Goal: Find specific page/section: Find specific page/section

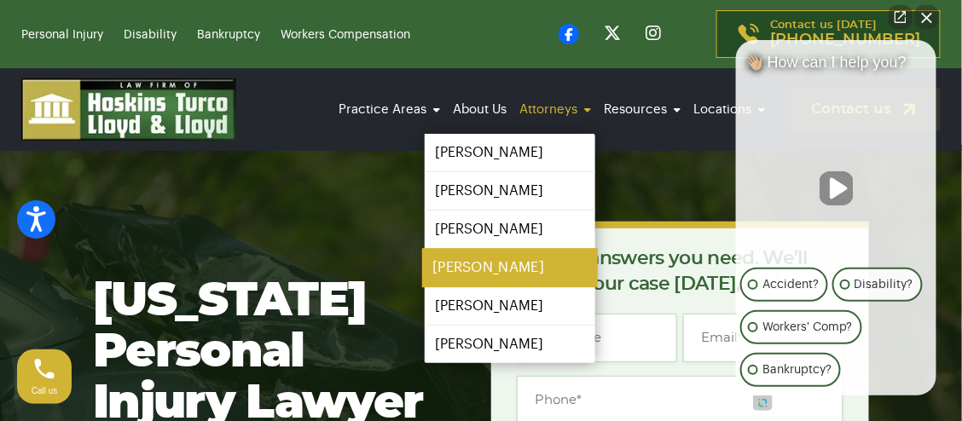
click at [488, 270] on link "[PERSON_NAME]" at bounding box center [510, 267] width 176 height 38
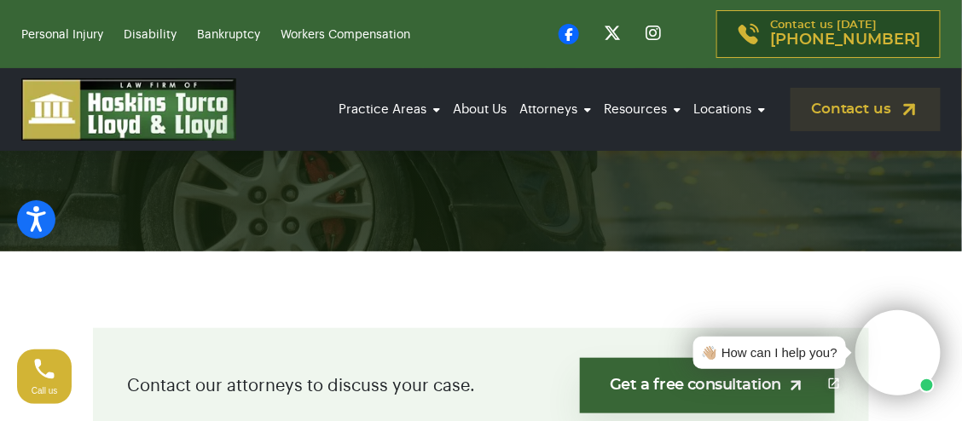
scroll to position [171, 0]
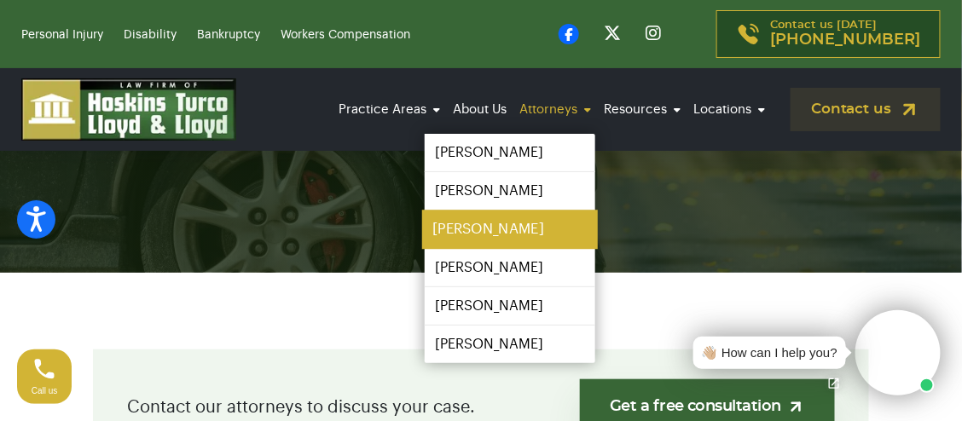
click at [470, 221] on link "[PERSON_NAME]" at bounding box center [510, 229] width 176 height 38
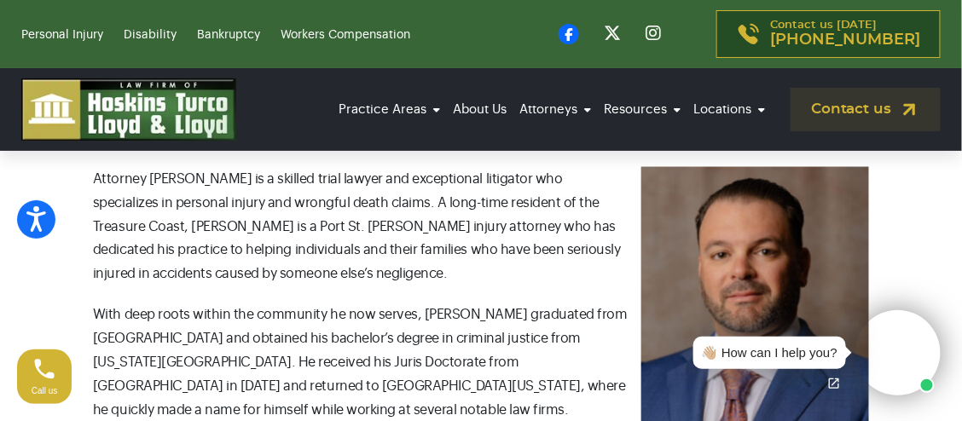
scroll to position [683, 0]
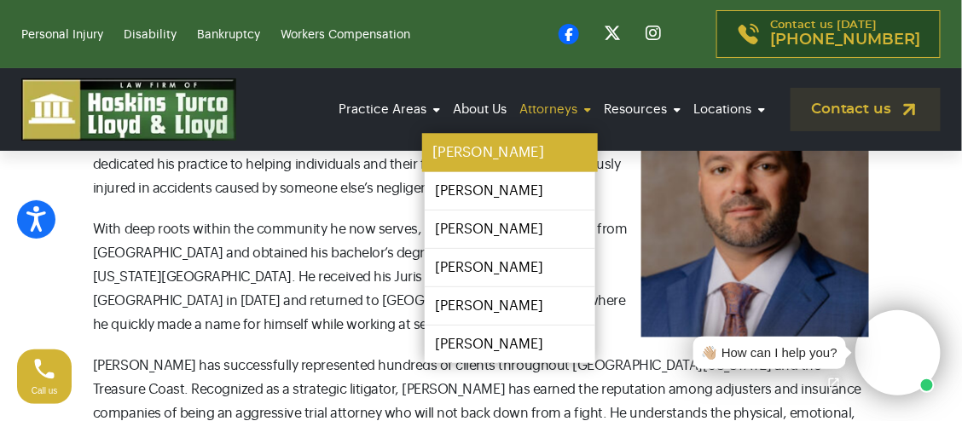
click at [486, 151] on link "[PERSON_NAME]" at bounding box center [510, 152] width 176 height 38
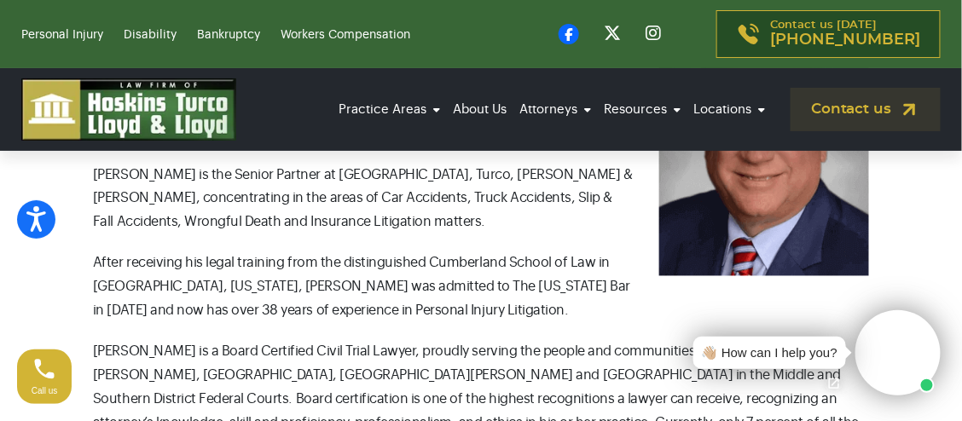
scroll to position [683, 0]
